Goal: Task Accomplishment & Management: Manage account settings

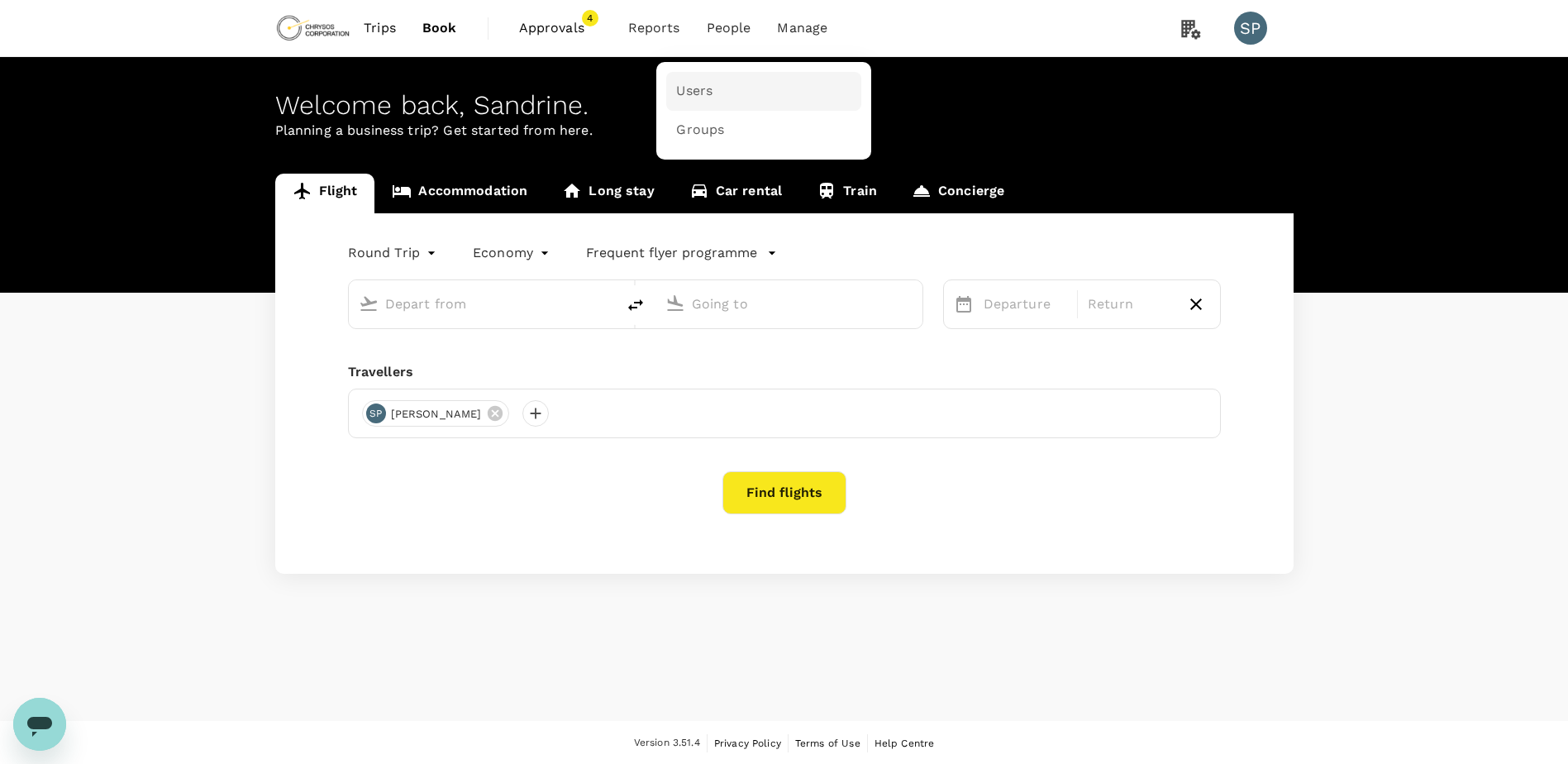
click at [706, 86] on span "Users" at bounding box center [694, 90] width 36 height 19
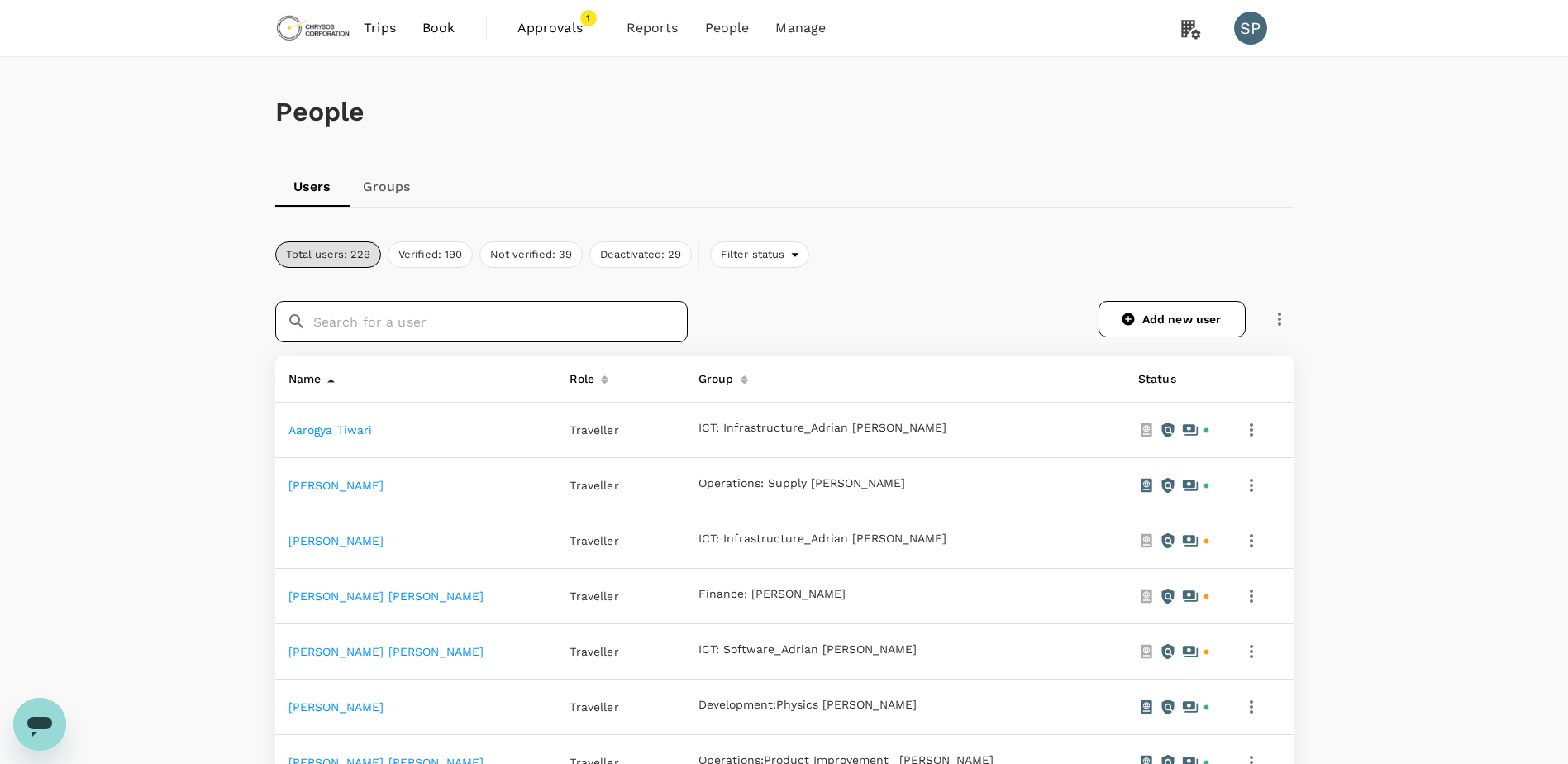
click at [381, 332] on input "text" at bounding box center [500, 321] width 374 height 42
type input "al"
click at [404, 181] on link "Groups" at bounding box center [387, 187] width 74 height 40
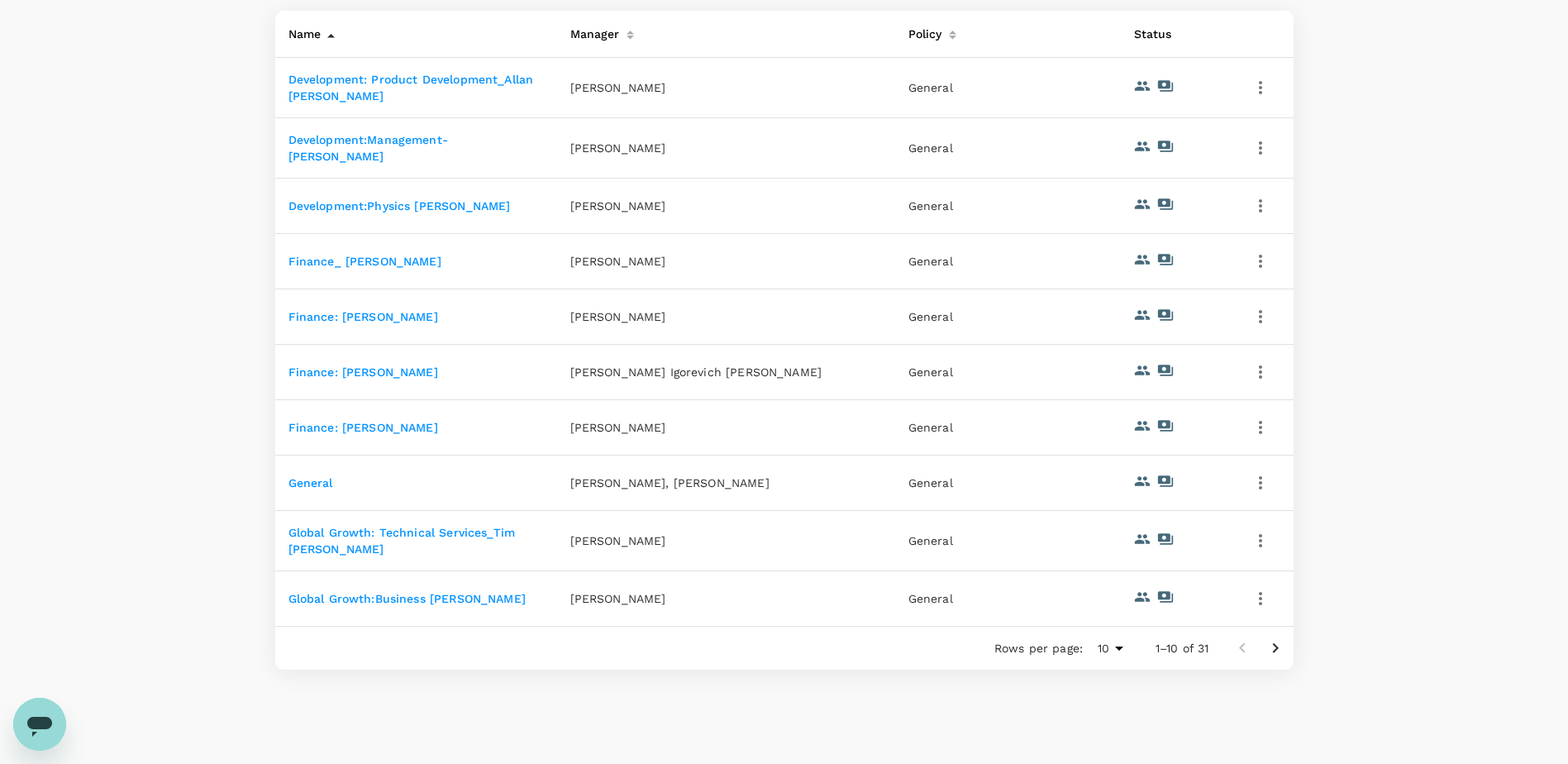
scroll to position [274, 0]
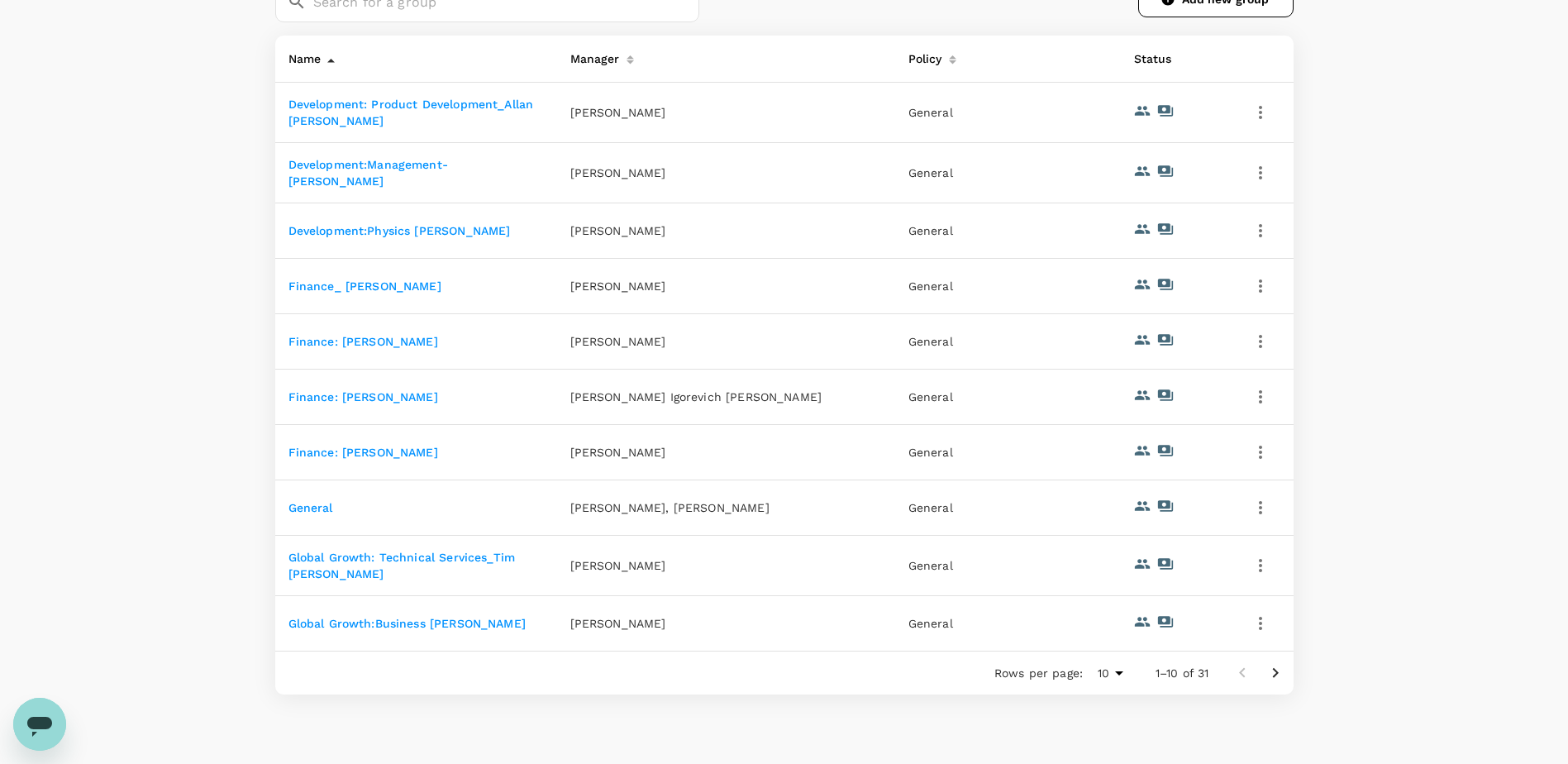
click at [1274, 678] on icon "Go to next page" at bounding box center [1274, 673] width 6 height 10
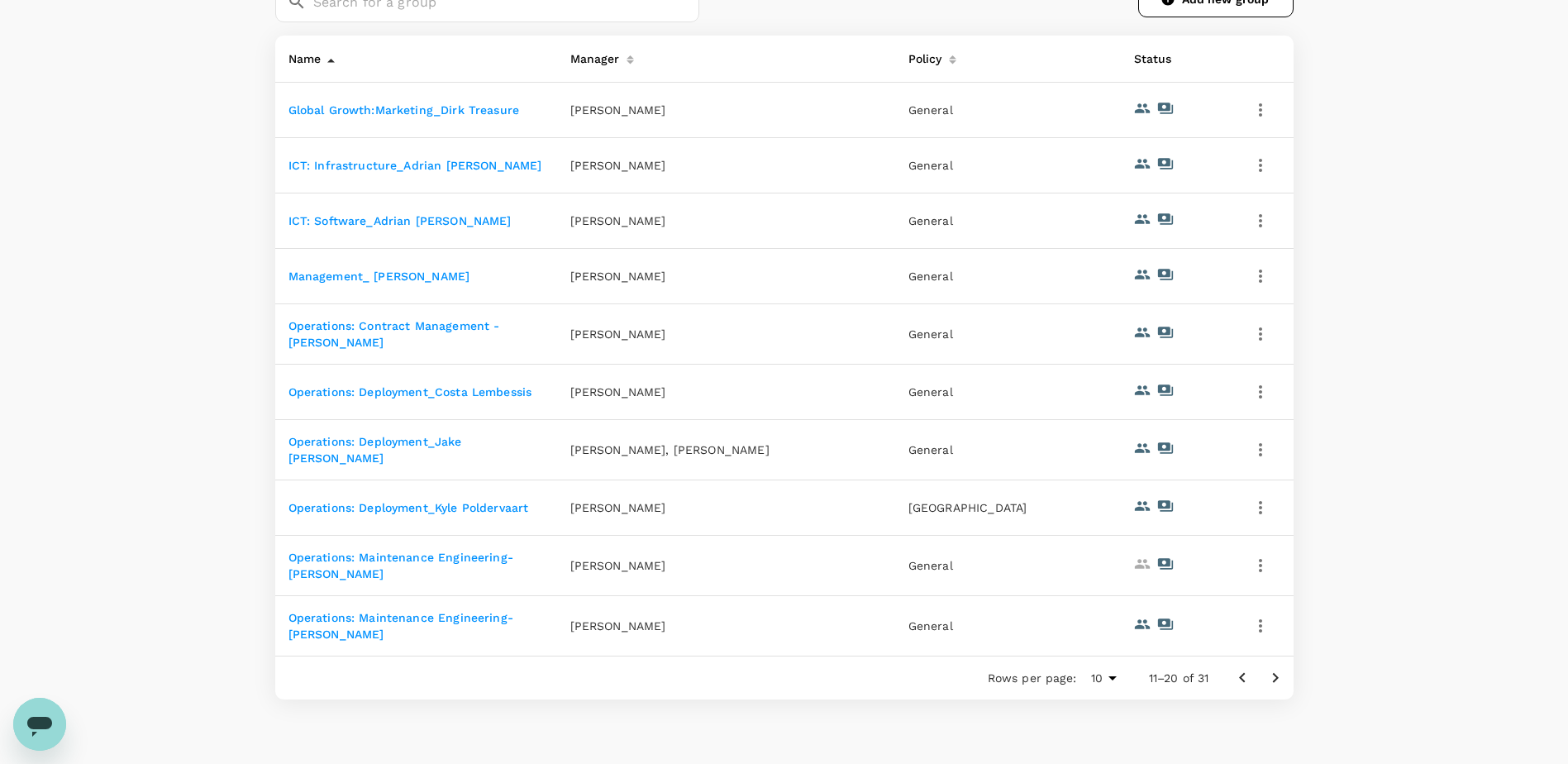
click at [401, 444] on link "Operations: Deployment_Jake [PERSON_NAME]" at bounding box center [375, 450] width 173 height 30
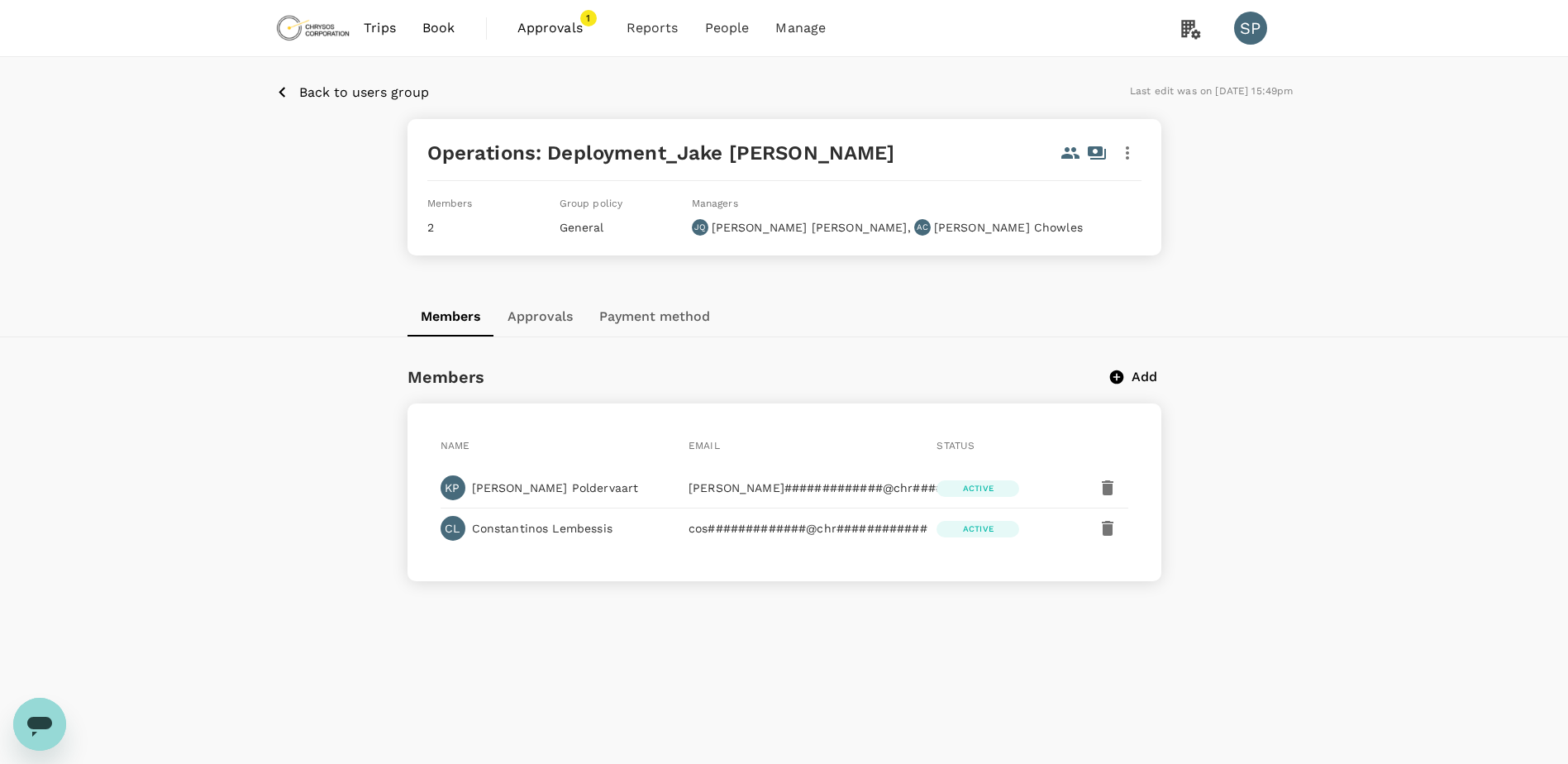
click at [1123, 152] on icon "button" at bounding box center [1127, 153] width 19 height 19
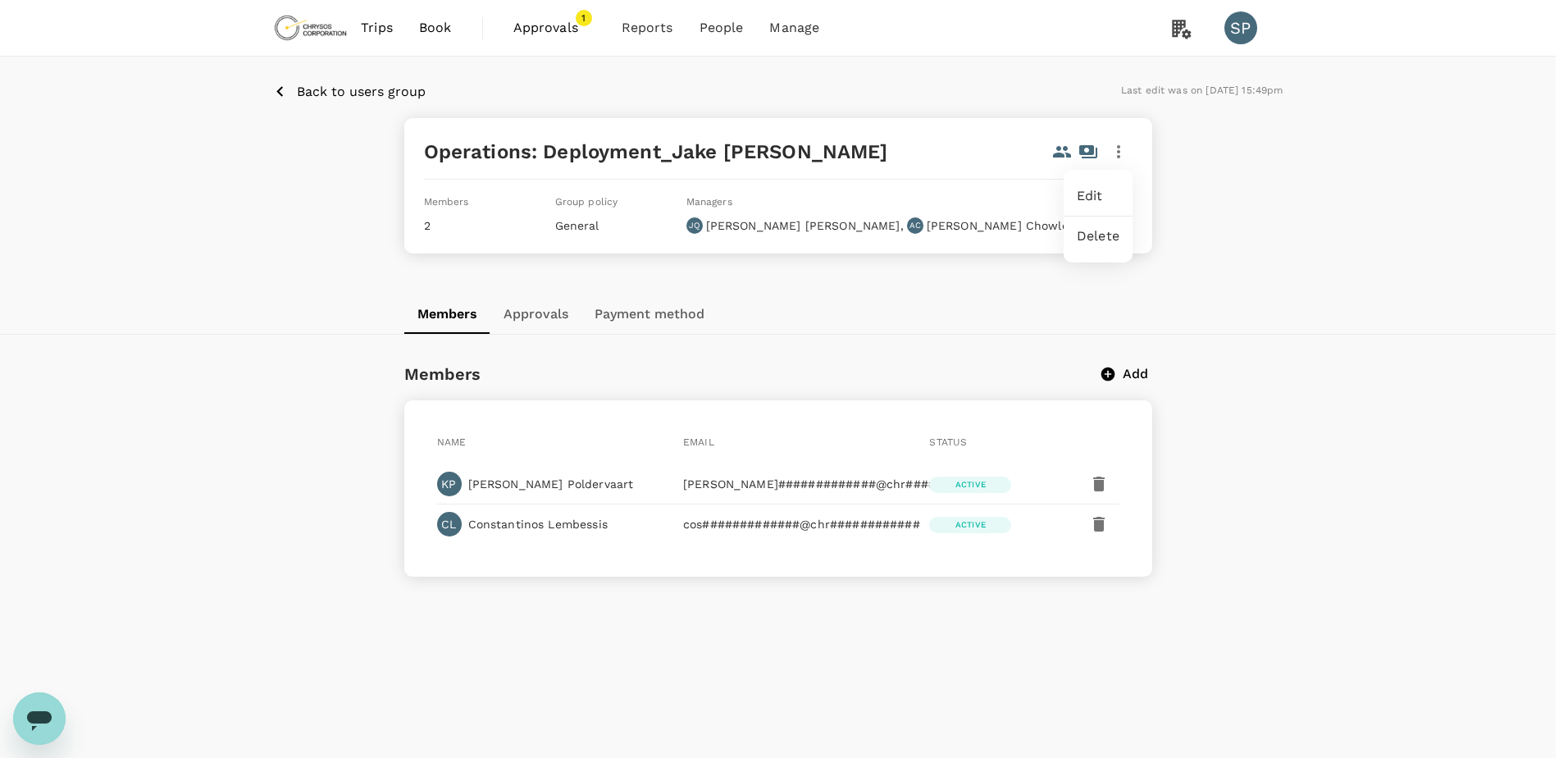
click at [1104, 189] on span "Edit" at bounding box center [1097, 196] width 43 height 19
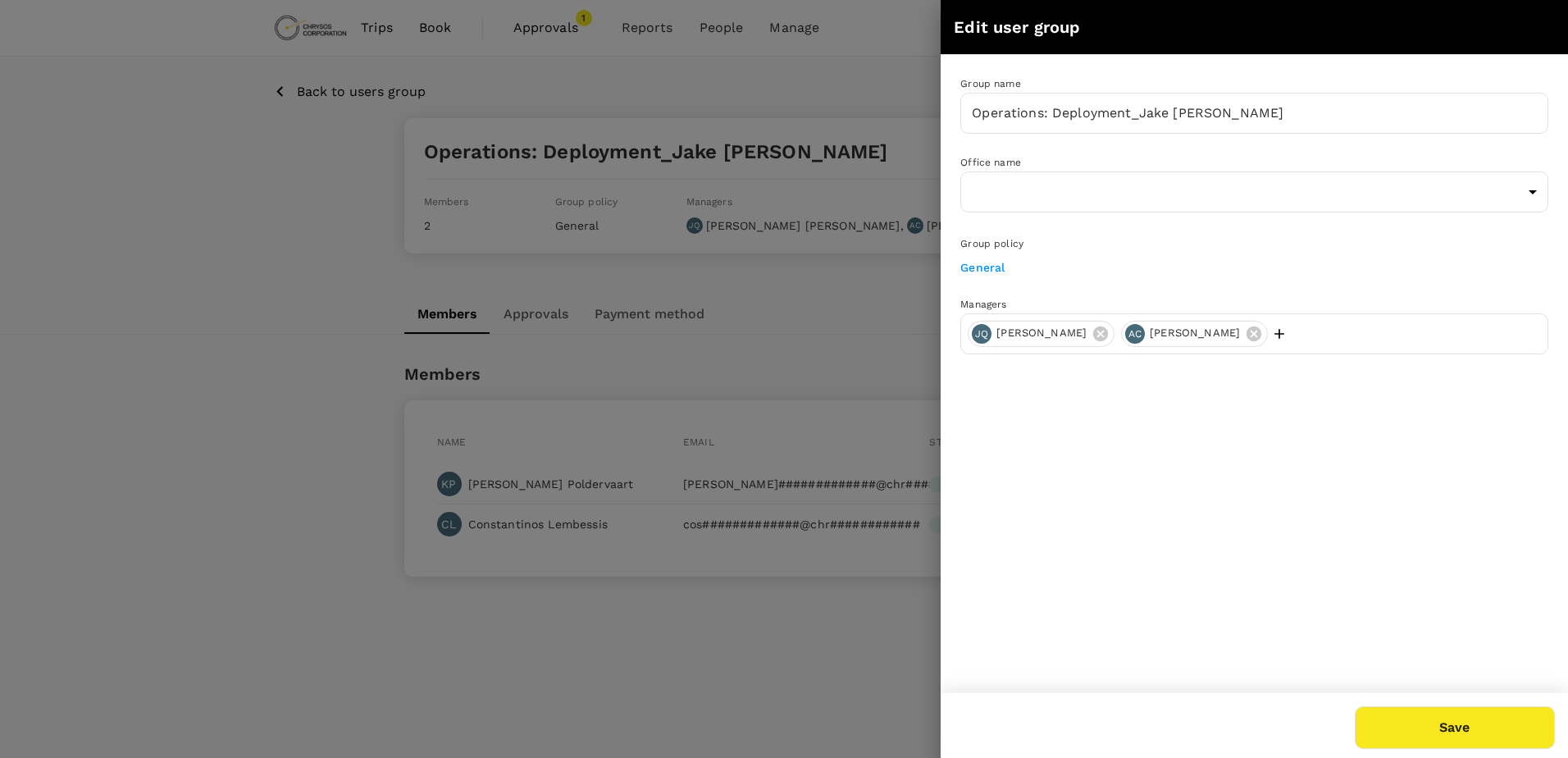
click at [1245, 329] on icon at bounding box center [1254, 334] width 18 height 18
click at [1467, 726] on button "Save" at bounding box center [1455, 727] width 200 height 43
